Goal: Task Accomplishment & Management: Complete application form

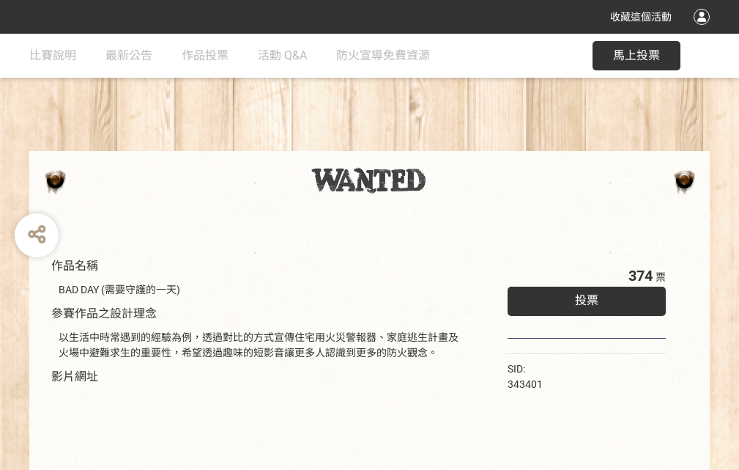
click at [704, 31] on div "收藏這個活動" at bounding box center [369, 17] width 739 height 34
click at [458, 144] on div "作品名稱 BAD DAY (需要守護的一天) 參賽作品之設計理念 以生活中時常遇到的經驗為例，透過對比的方式宣傳住宅用火災警報器、家庭逃生計畫及火場中避難求生…" at bounding box center [369, 342] width 739 height 616
click at [583, 297] on span "投票" at bounding box center [586, 300] width 23 height 14
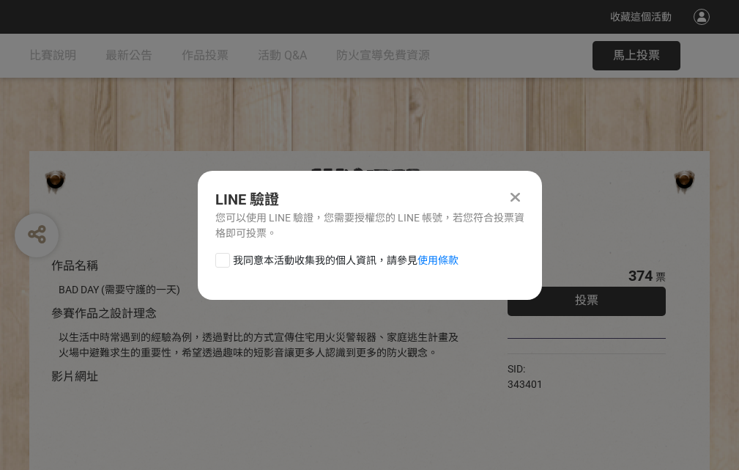
click at [221, 257] on div at bounding box center [222, 260] width 15 height 15
checkbox input "true"
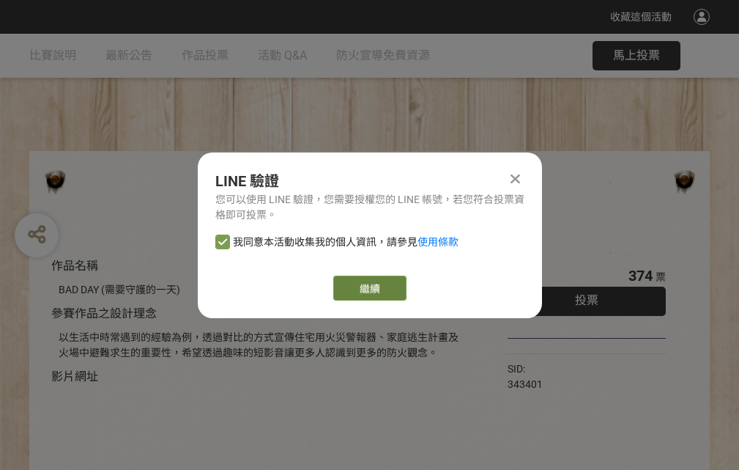
click at [369, 288] on link "繼續" at bounding box center [369, 287] width 73 height 25
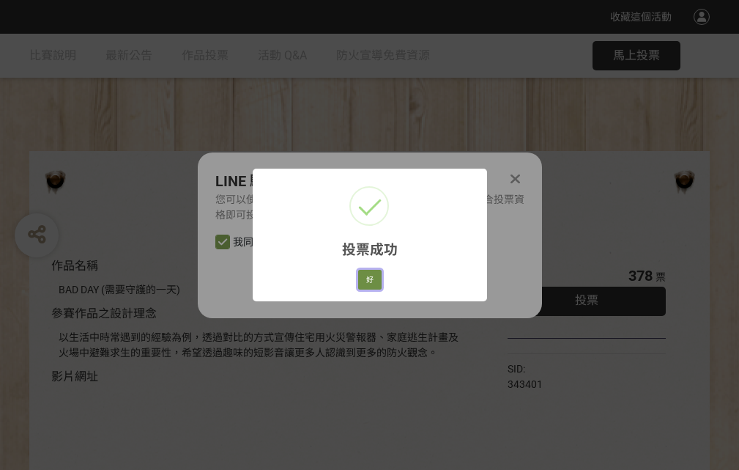
click at [366, 277] on button "好" at bounding box center [369, 280] width 23 height 21
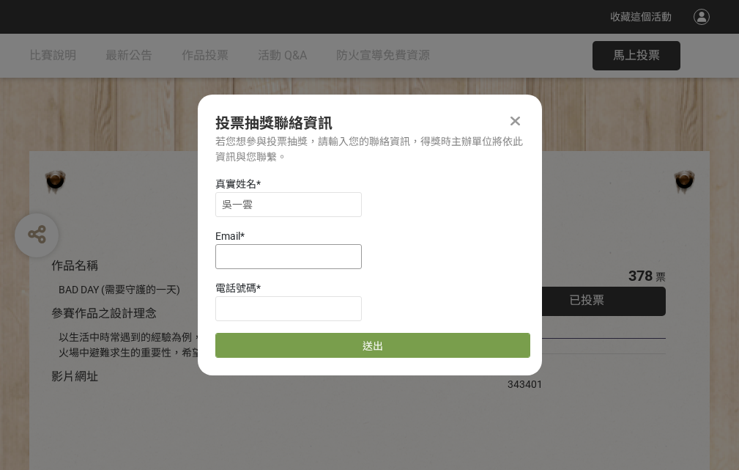
click at [293, 256] on input at bounding box center [288, 256] width 147 height 25
type input "[EMAIL_ADDRESS][DOMAIN_NAME]"
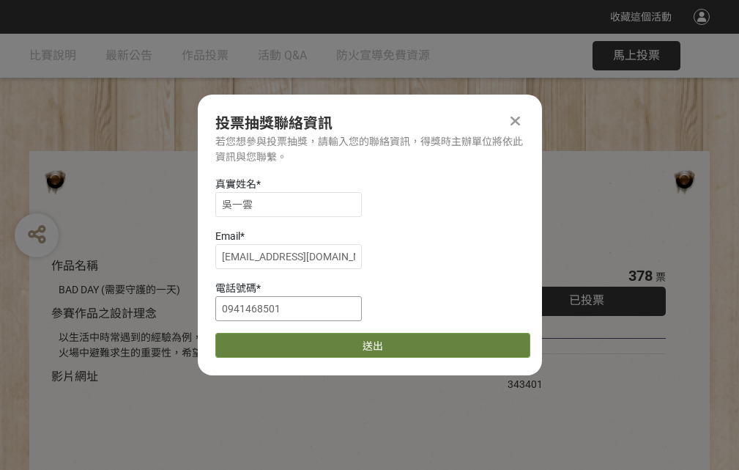
type input "0941468501"
click at [257, 340] on button "送出" at bounding box center [372, 345] width 315 height 25
